Goal: Download file/media

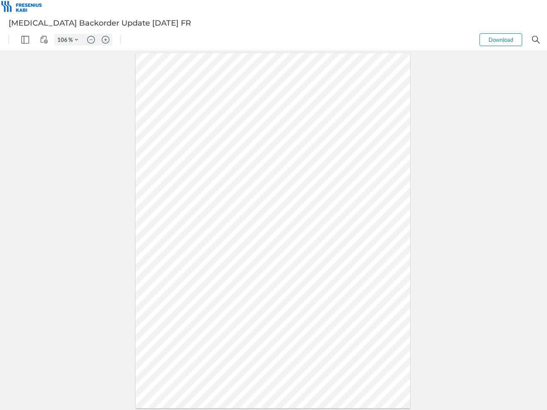
click at [25, 40] on img "Panel" at bounding box center [25, 40] width 8 height 8
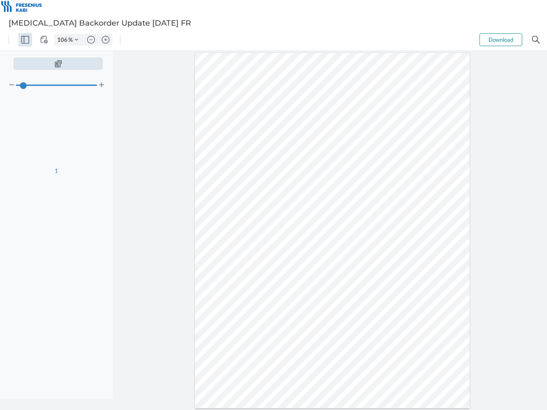
click at [44, 40] on img "View Controls" at bounding box center [44, 40] width 8 height 8
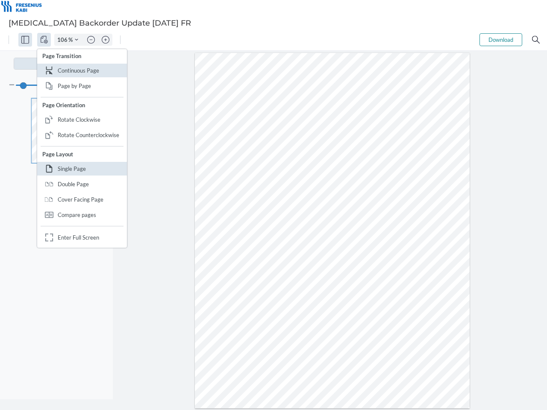
click at [64, 40] on input "106" at bounding box center [62, 40] width 14 height 8
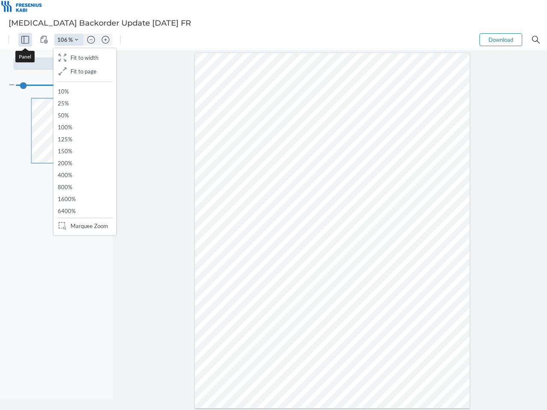
click at [76, 40] on img "Zoom Controls" at bounding box center [76, 39] width 3 height 3
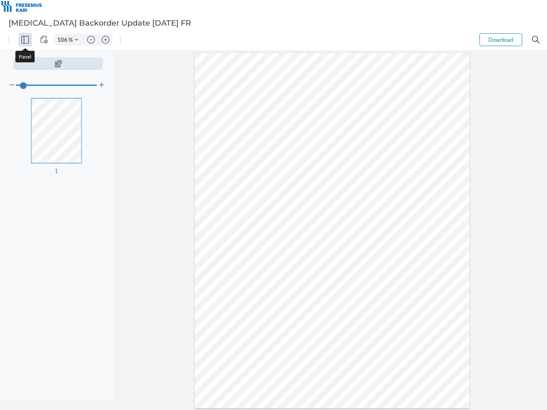
click at [91, 40] on img "Zoom out" at bounding box center [91, 40] width 8 height 8
click at [106, 40] on img "Zoom in" at bounding box center [106, 40] width 8 height 8
type input "106"
click at [501, 40] on button "Download" at bounding box center [500, 39] width 43 height 13
click at [536, 40] on img "Search" at bounding box center [536, 40] width 8 height 8
